Goal: Task Accomplishment & Management: Manage account settings

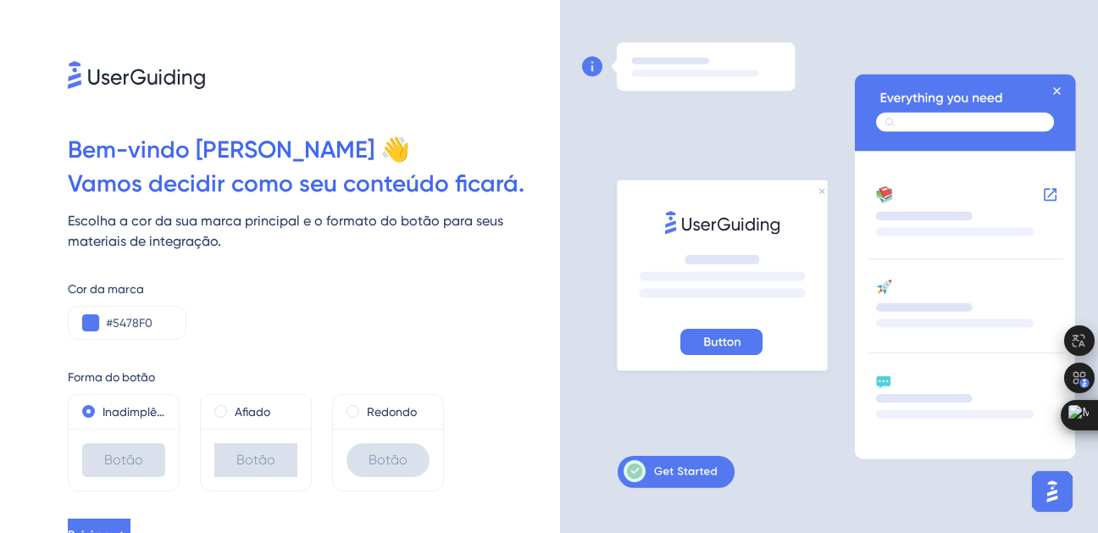
click at [326, 236] on div "Escolha a cor da sua marca principal e o formato do botão para seus materiais d…" at bounding box center [314, 231] width 492 height 41
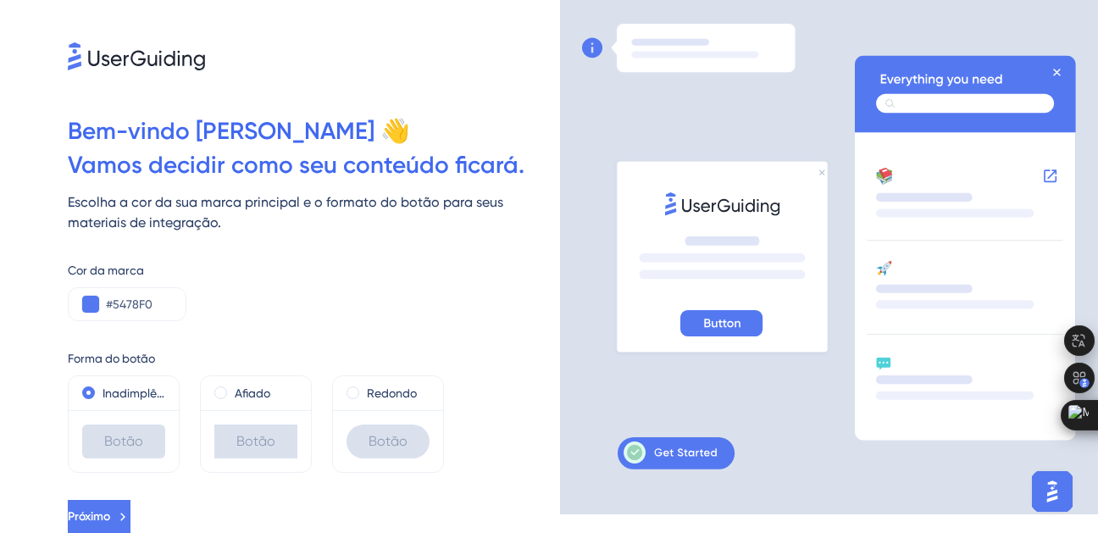
scroll to position [19, 0]
click at [97, 302] on button at bounding box center [90, 303] width 17 height 17
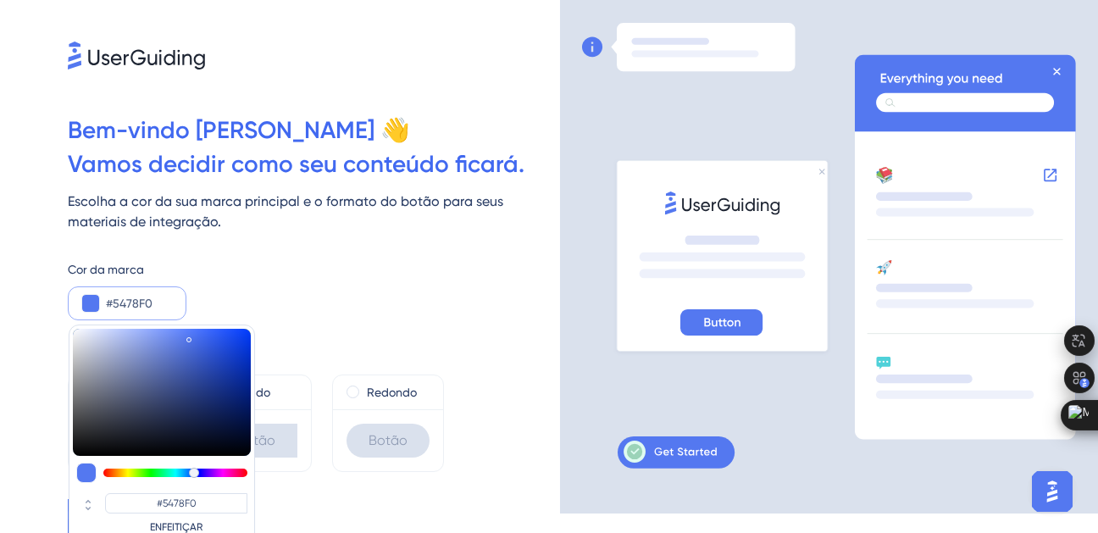
type input "#54f061"
type input "#54F061"
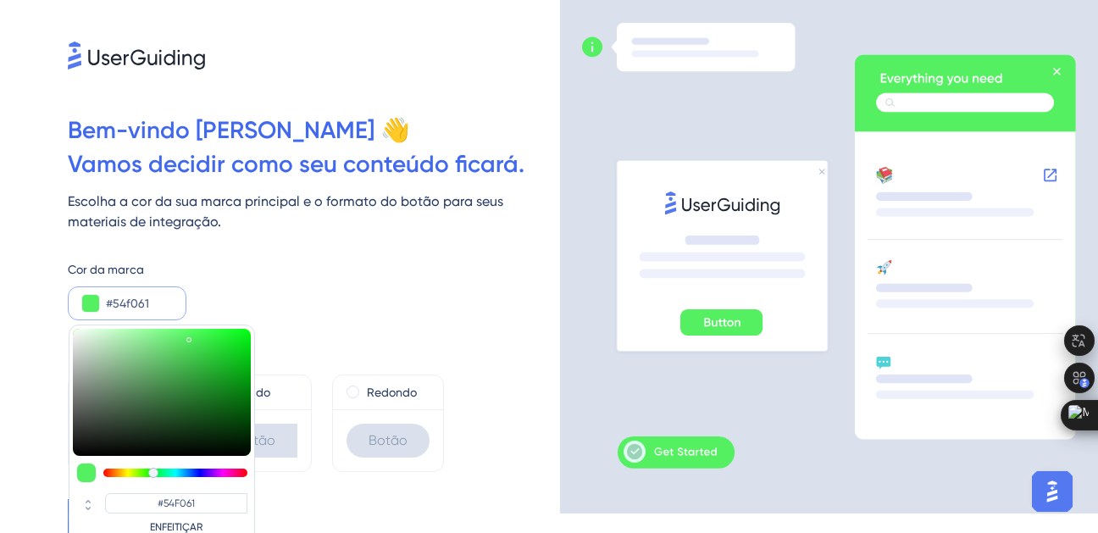
click at [153, 471] on div at bounding box center [175, 473] width 144 height 8
click at [146, 307] on input "#54f061" at bounding box center [139, 303] width 66 height 20
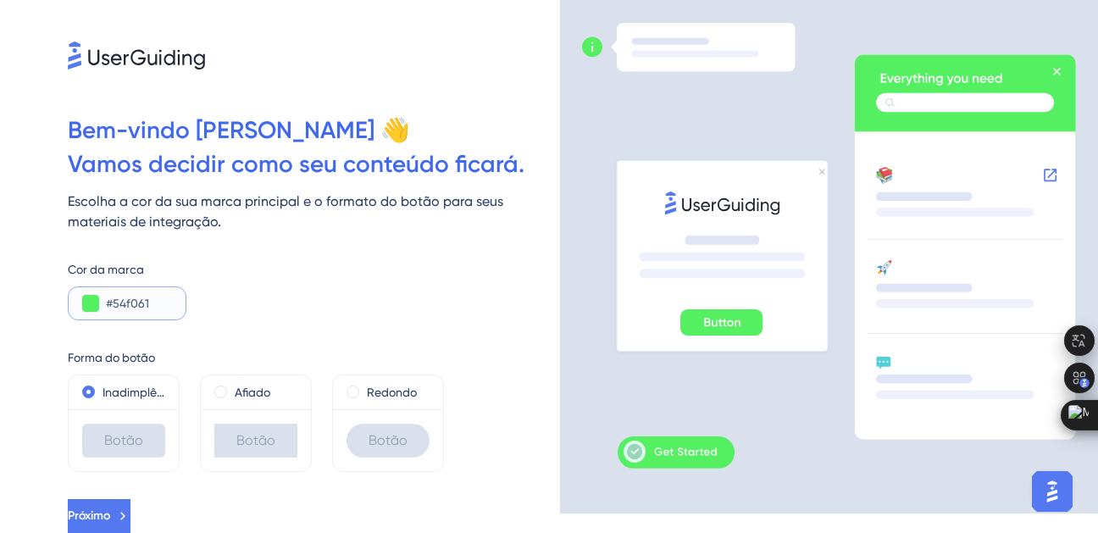
click at [153, 304] on input "#54f061" at bounding box center [139, 303] width 66 height 20
click at [88, 301] on button at bounding box center [90, 303] width 17 height 17
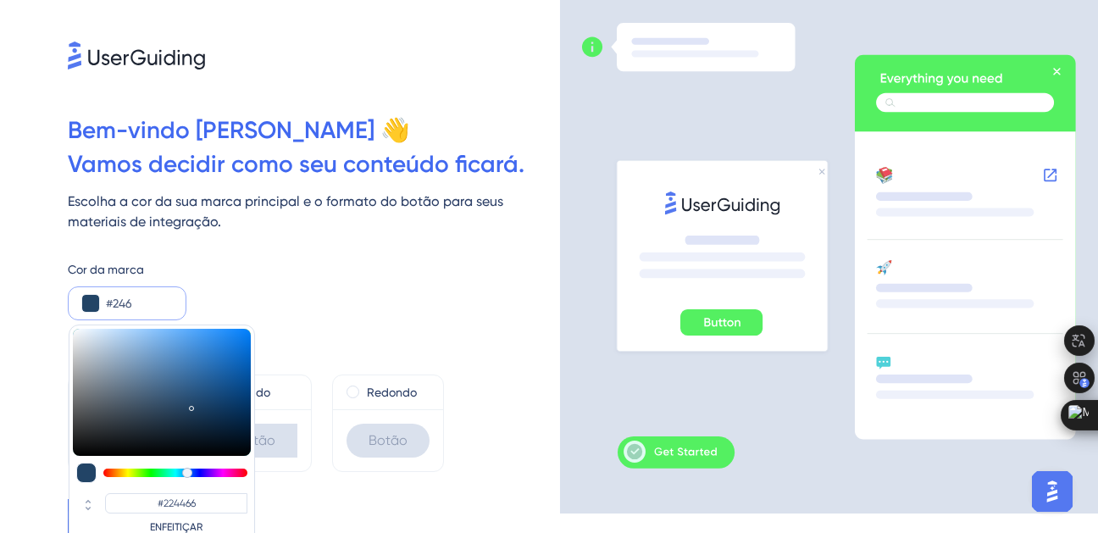
type input "#22663d"
type input "#22663D"
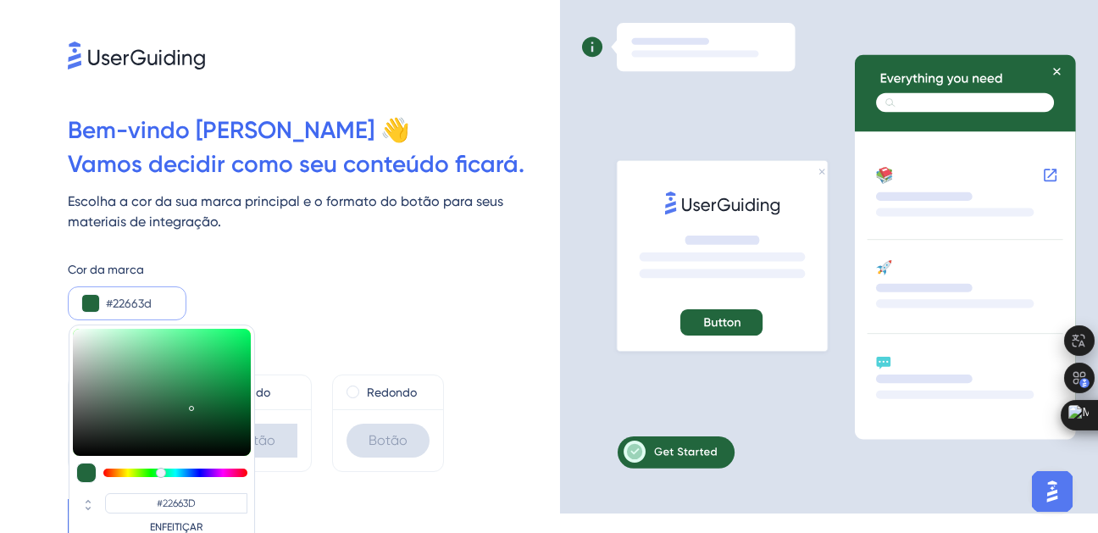
click at [161, 470] on div at bounding box center [175, 473] width 144 height 8
type input "#226644"
click at [164, 471] on div at bounding box center [163, 473] width 10 height 10
type input "#226649"
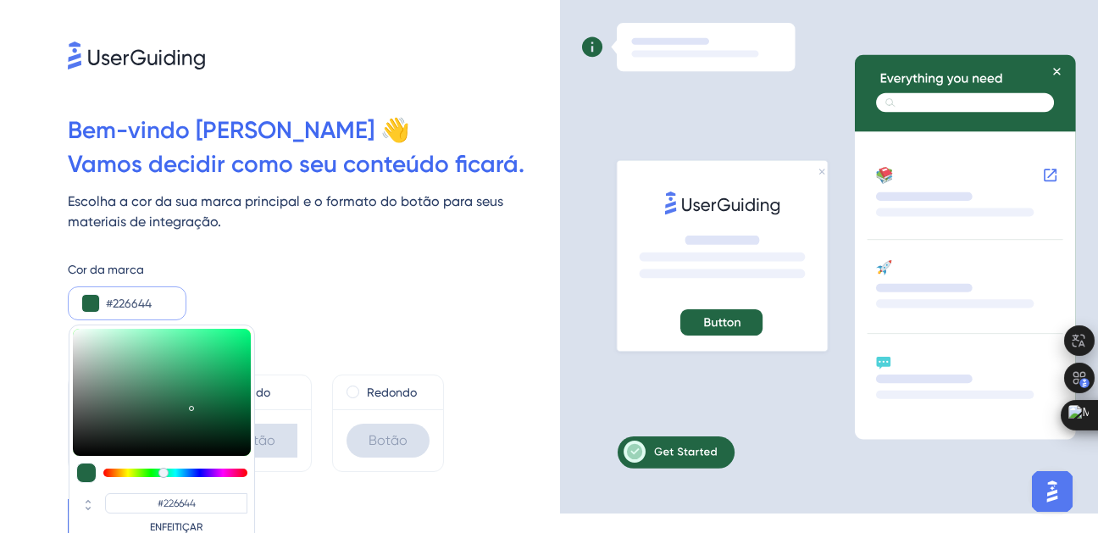
type input "#226649"
click at [165, 471] on div at bounding box center [165, 473] width 10 height 10
type input "#226653"
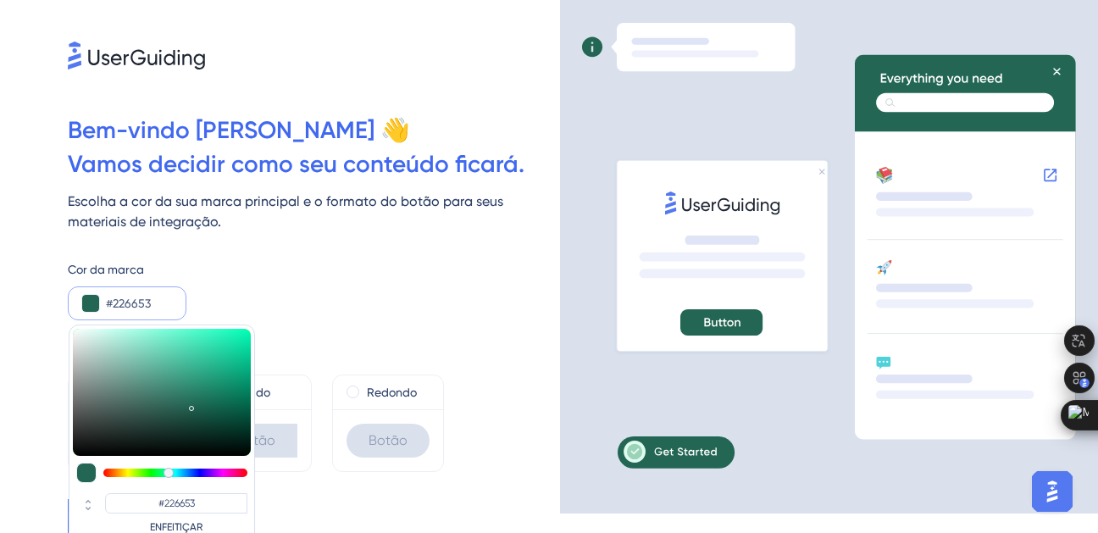
click at [169, 471] on div at bounding box center [169, 473] width 10 height 10
type input "#225a66"
type input "#225A66"
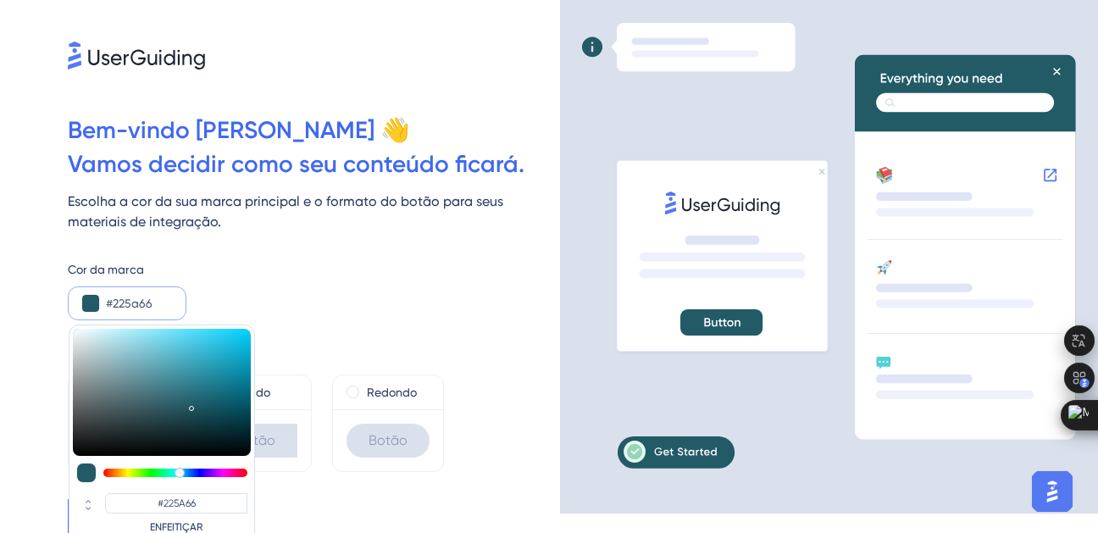
click at [180, 470] on div at bounding box center [175, 473] width 144 height 8
type input "#226647"
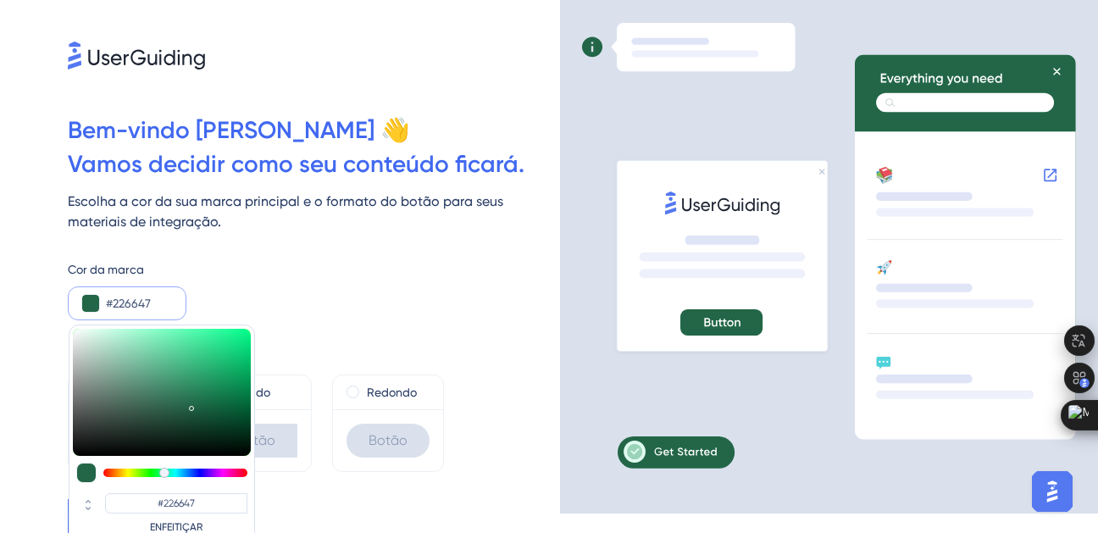
click at [164, 469] on div at bounding box center [175, 473] width 144 height 8
type input "#226636"
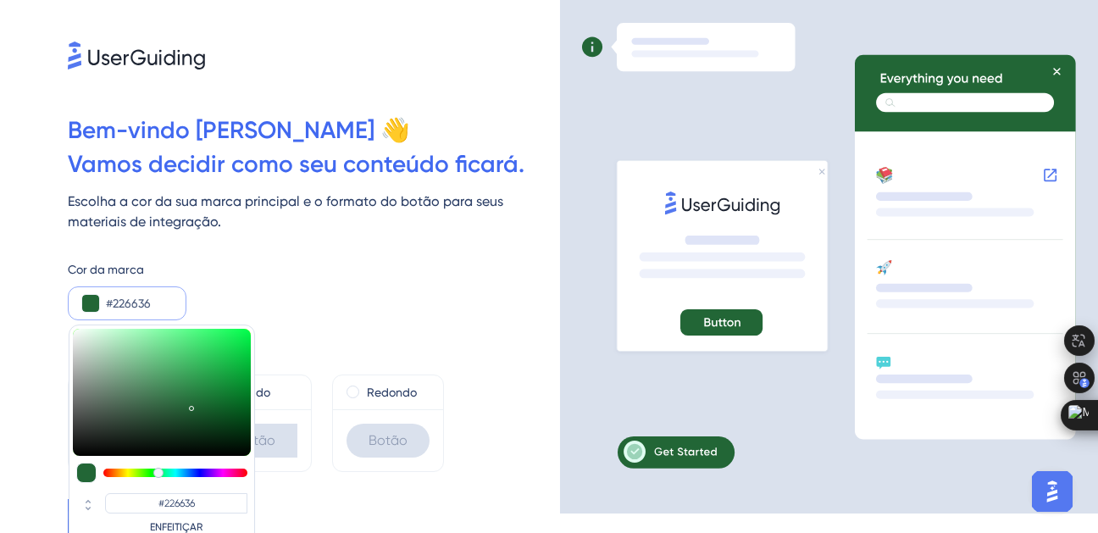
click at [158, 469] on div at bounding box center [175, 473] width 144 height 8
type input "#226623"
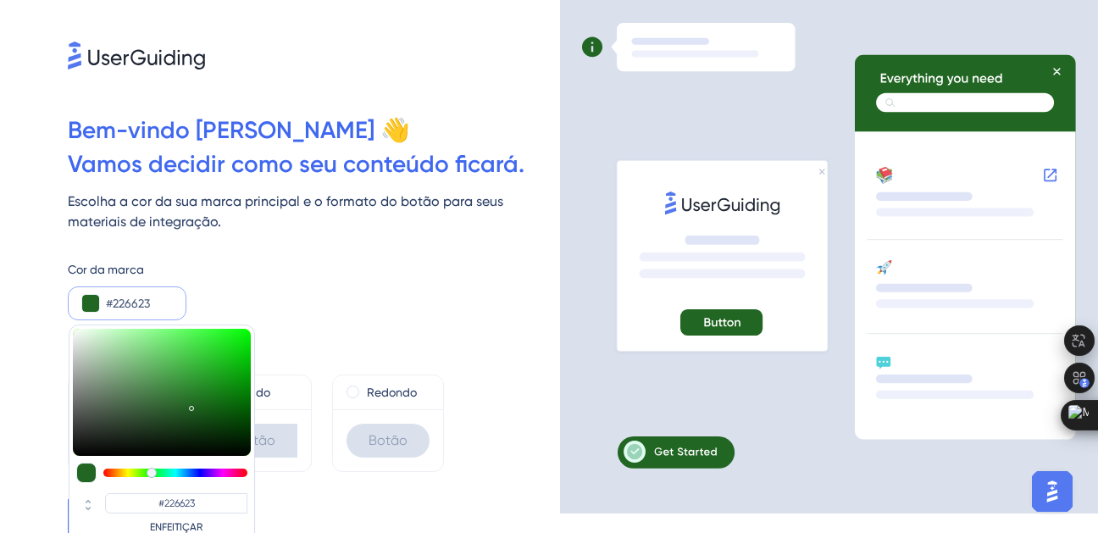
click at [152, 469] on div at bounding box center [175, 473] width 144 height 8
click at [334, 287] on div "Cor da marca #226623 #226623 ENFEITIÇAR" at bounding box center [314, 289] width 492 height 61
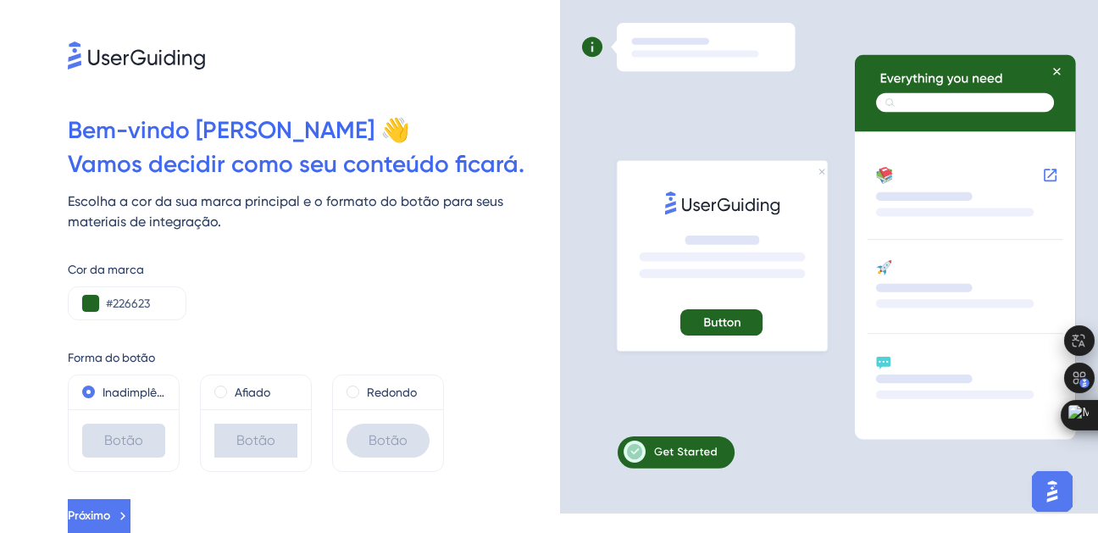
click at [127, 439] on div "Botão" at bounding box center [123, 441] width 83 height 34
click at [115, 390] on label "Inadimplência" at bounding box center [134, 392] width 63 height 20
click at [129, 448] on div "Botão" at bounding box center [123, 441] width 83 height 34
drag, startPoint x: 129, startPoint y: 448, endPoint x: 38, endPoint y: 439, distance: 91.1
click at [38, 439] on div "Bem-vindo [PERSON_NAME] 👋 Vamos decidir como seu conteúdo ficará. Escolha a cor…" at bounding box center [280, 247] width 560 height 533
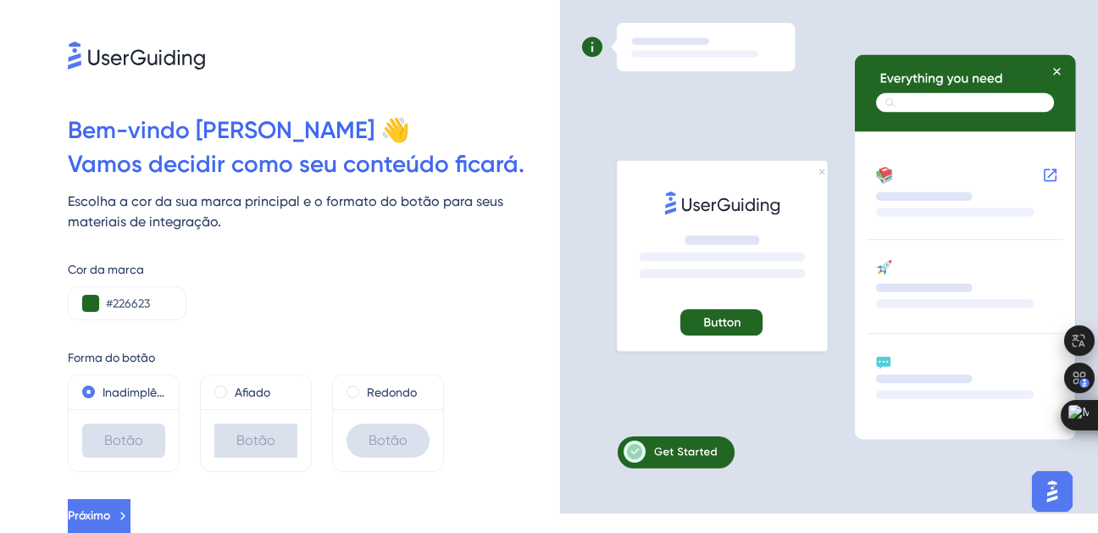
click at [316, 329] on div "Forma do botão Inadimplência Botão Afiado Botão Redondo Botão" at bounding box center [314, 396] width 492 height 152
click at [219, 391] on span at bounding box center [220, 392] width 13 height 13
click at [232, 388] on input "radio" at bounding box center [232, 388] width 0 height 0
click at [390, 436] on div "Botão" at bounding box center [388, 441] width 83 height 34
click at [354, 392] on span at bounding box center [353, 392] width 13 height 13
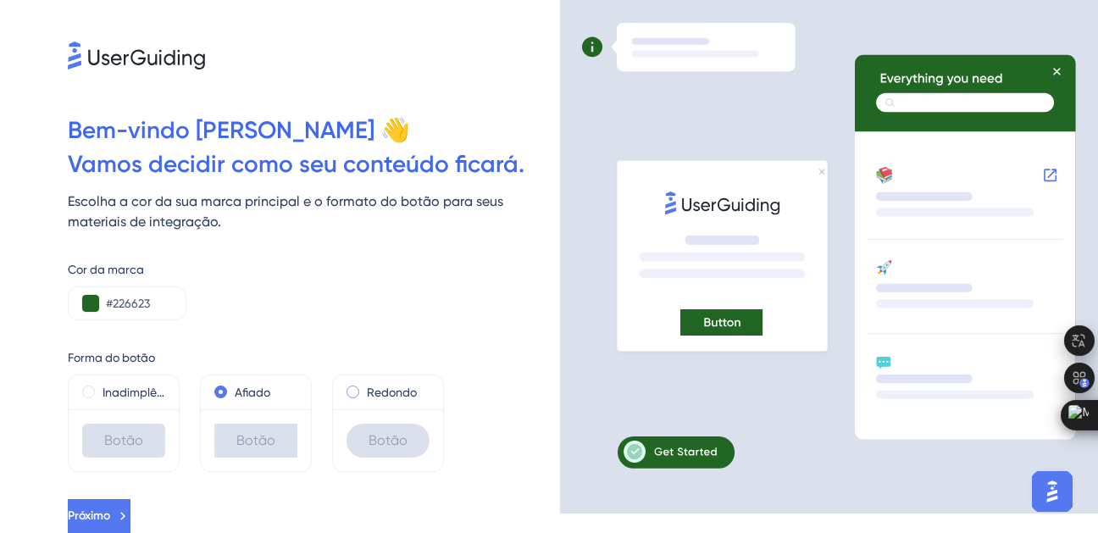
click at [364, 388] on input "radio" at bounding box center [364, 388] width 0 height 0
click at [112, 514] on span "Próximo" at bounding box center [90, 516] width 42 height 20
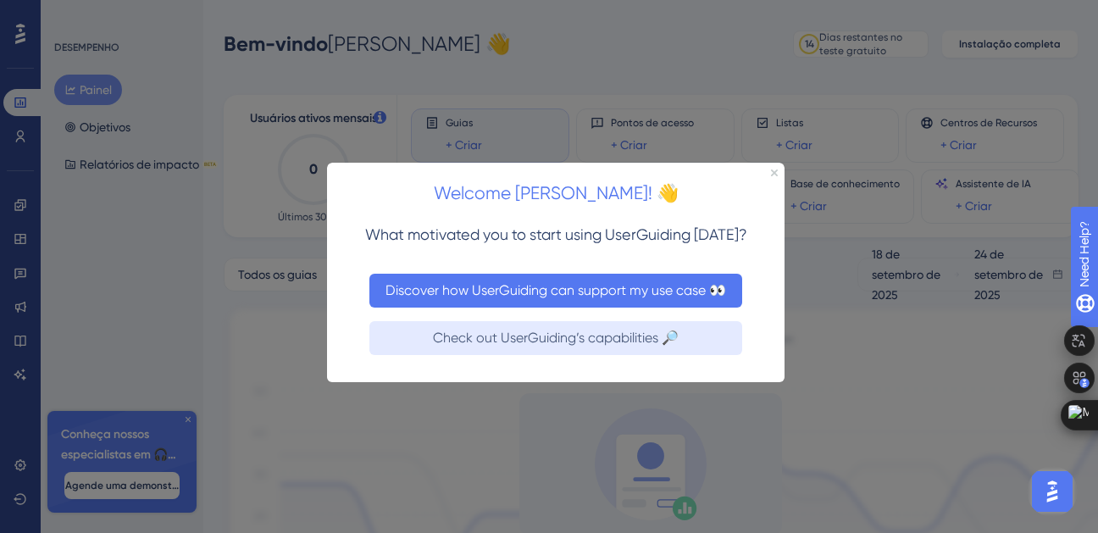
click at [466, 291] on button "Discover how UserGuiding can support my use case 👀" at bounding box center [555, 291] width 373 height 34
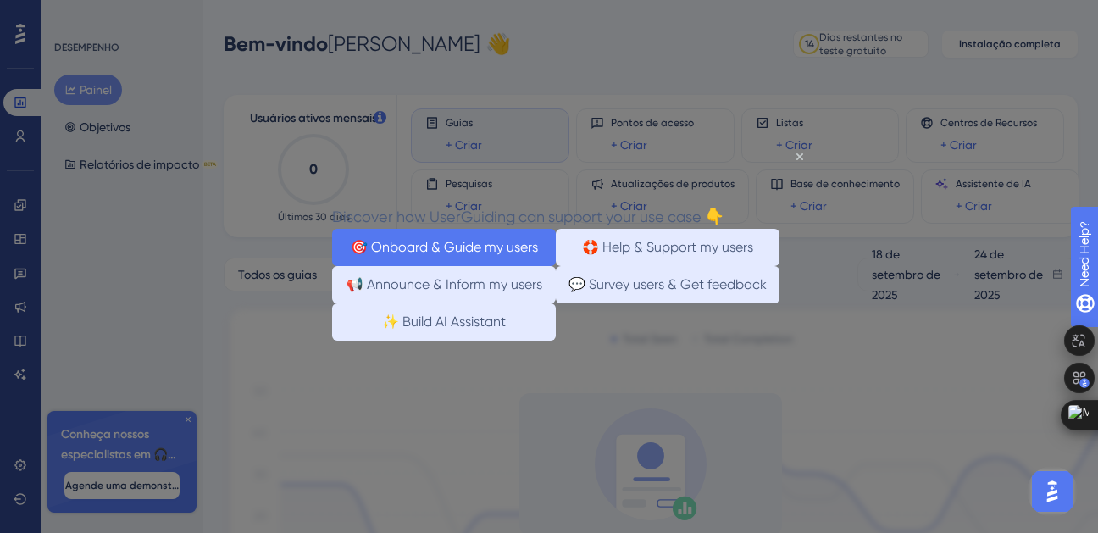
click at [406, 236] on button "🎯 Onboard & Guide my users" at bounding box center [443, 247] width 224 height 37
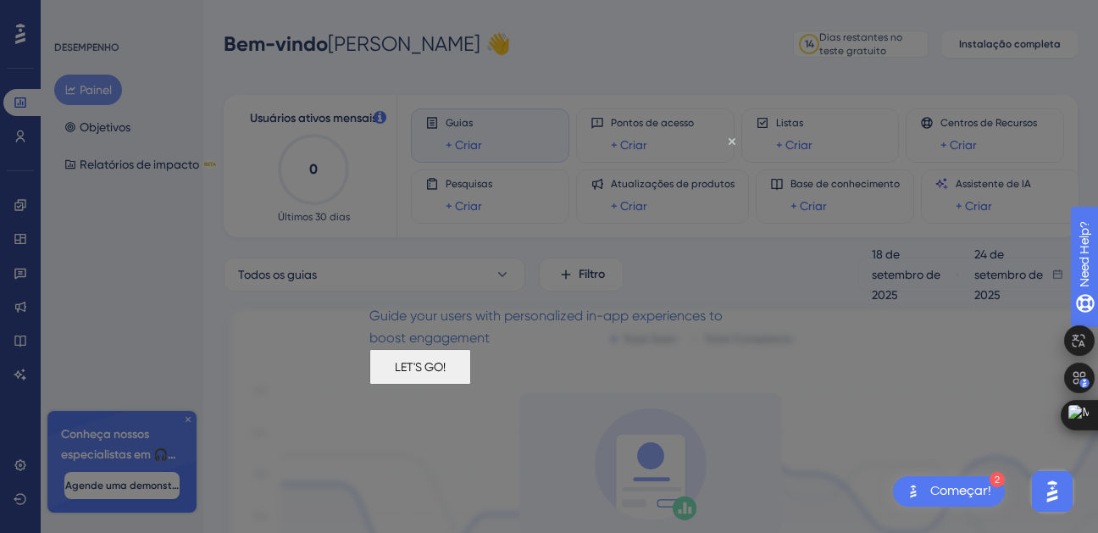
click at [470, 378] on button "LET'S GO!" at bounding box center [420, 367] width 102 height 36
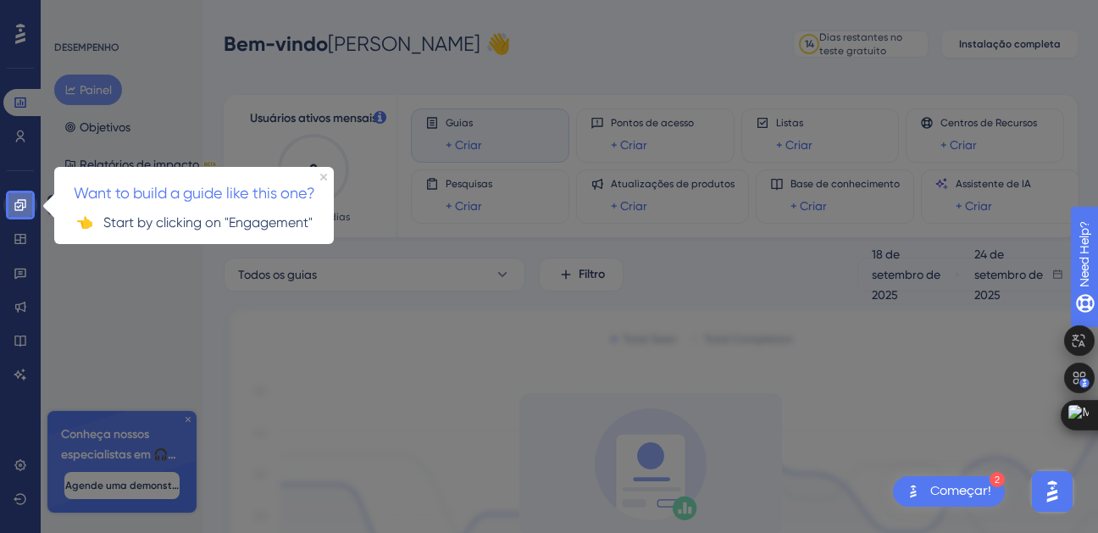
click at [19, 202] on icon at bounding box center [21, 205] width 14 height 14
